Goal: Feedback & Contribution: Leave review/rating

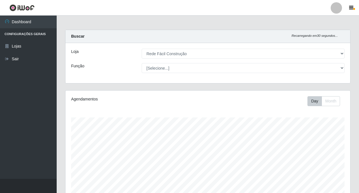
select select "318"
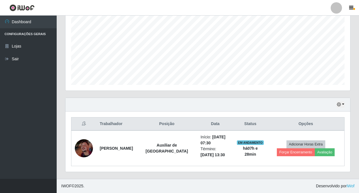
scroll to position [118, 285]
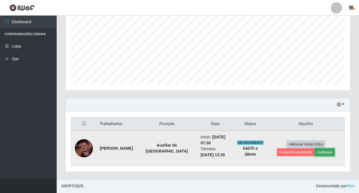
click at [315, 152] on button "Avaliação" at bounding box center [325, 152] width 20 height 8
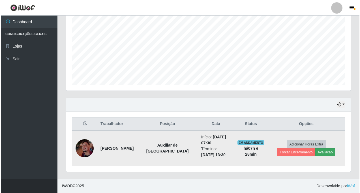
scroll to position [118, 282]
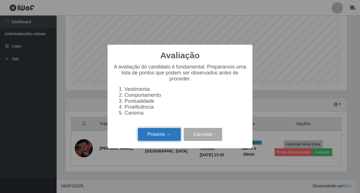
click at [154, 140] on button "Próximo →" at bounding box center [159, 134] width 43 height 13
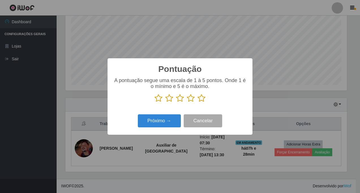
click at [203, 99] on icon at bounding box center [202, 98] width 8 height 9
click at [198, 103] on input "radio" at bounding box center [198, 103] width 0 height 0
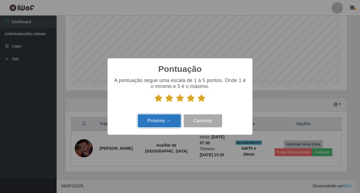
click at [157, 124] on button "Próximo →" at bounding box center [159, 120] width 43 height 13
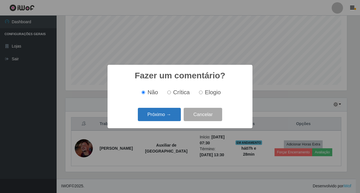
click at [160, 114] on button "Próximo →" at bounding box center [159, 114] width 43 height 13
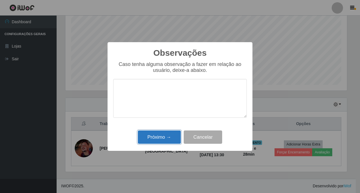
click at [160, 138] on button "Próximo →" at bounding box center [159, 137] width 43 height 13
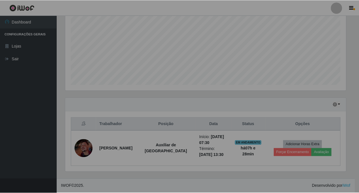
scroll to position [118, 285]
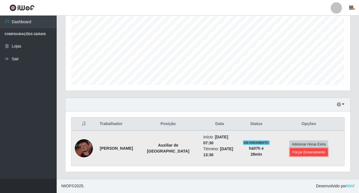
click at [320, 152] on button "Forçar Encerramento" at bounding box center [309, 152] width 38 height 8
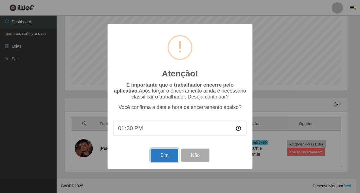
click at [156, 156] on button "Sim" at bounding box center [164, 155] width 27 height 13
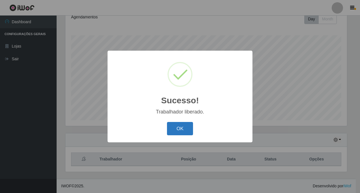
click at [175, 128] on button "OK" at bounding box center [180, 128] width 26 height 13
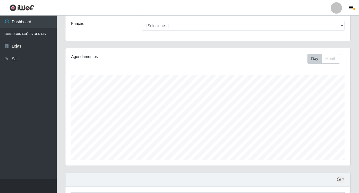
scroll to position [0, 0]
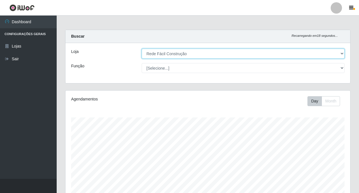
click at [343, 55] on select "[Selecione...] Rede Fácil Construção" at bounding box center [243, 54] width 203 height 10
click at [142, 49] on select "[Selecione...] Rede Fácil Construção" at bounding box center [243, 54] width 203 height 10
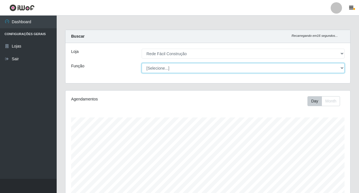
click at [343, 67] on select "[Selecione...] ASG ASG + ASG ++ Auxiliar de Estoque Auxiliar de Estoque + Auxil…" at bounding box center [243, 68] width 203 height 10
click at [344, 67] on select "[Selecione...] ASG ASG + ASG ++ Auxiliar de Estoque Auxiliar de Estoque + Auxil…" at bounding box center [243, 68] width 203 height 10
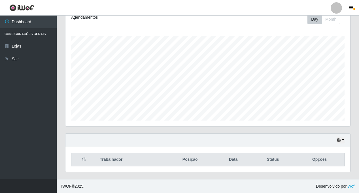
scroll to position [82, 0]
click at [344, 139] on button "button" at bounding box center [341, 140] width 8 height 7
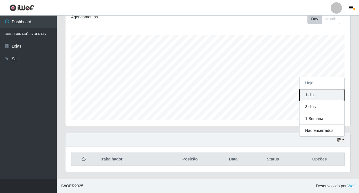
click at [314, 93] on button "1 dia" at bounding box center [321, 95] width 45 height 12
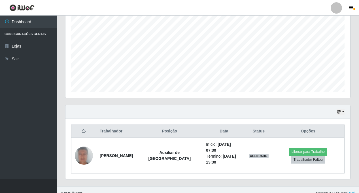
scroll to position [112, 0]
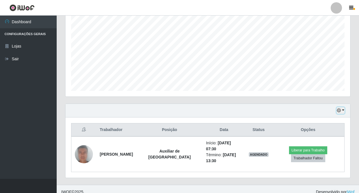
click at [343, 111] on button "button" at bounding box center [341, 110] width 8 height 7
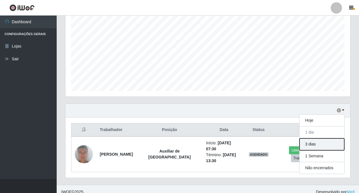
click at [313, 146] on button "3 dias" at bounding box center [321, 145] width 45 height 12
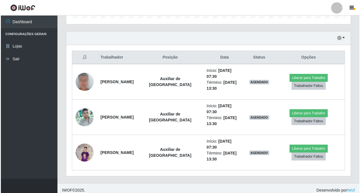
scroll to position [188, 0]
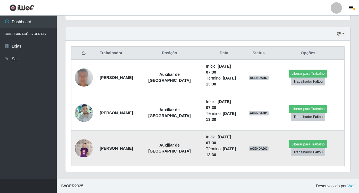
click at [81, 143] on img at bounding box center [84, 148] width 18 height 32
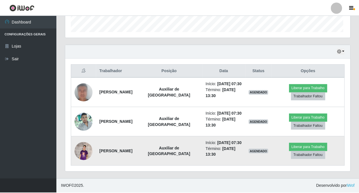
scroll to position [118, 282]
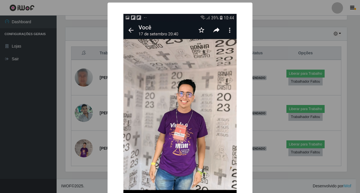
click at [84, 144] on div "× OK Cancel" at bounding box center [180, 96] width 360 height 193
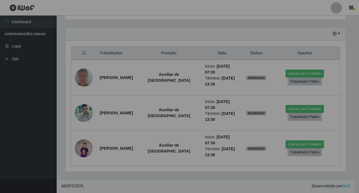
scroll to position [118, 285]
